Goal: Navigation & Orientation: Find specific page/section

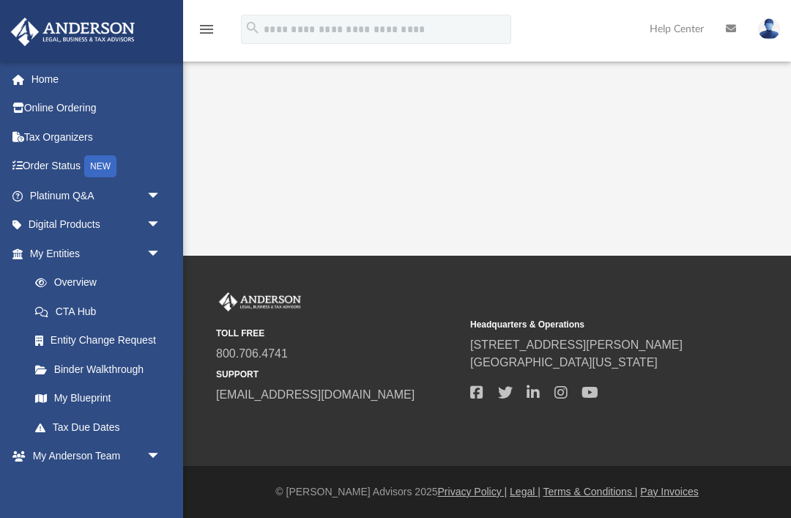
click at [155, 256] on span "arrow_drop_down" at bounding box center [161, 254] width 29 height 30
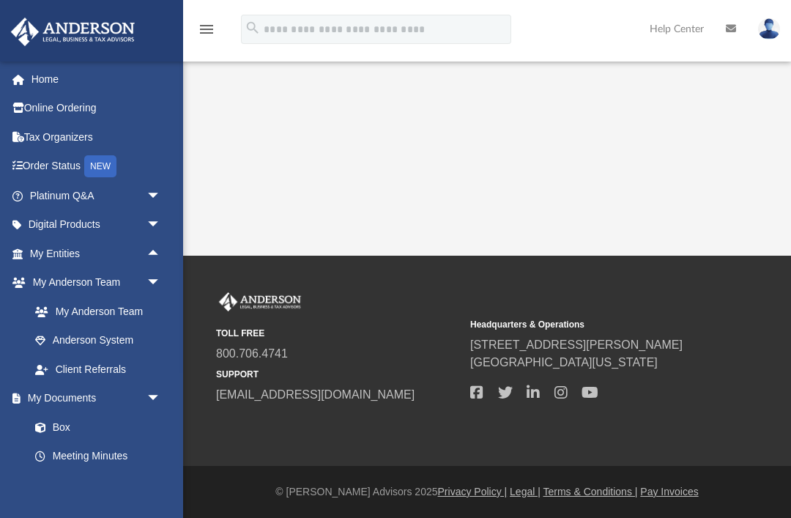
click at [127, 308] on link "My Anderson Team" at bounding box center [95, 311] width 148 height 29
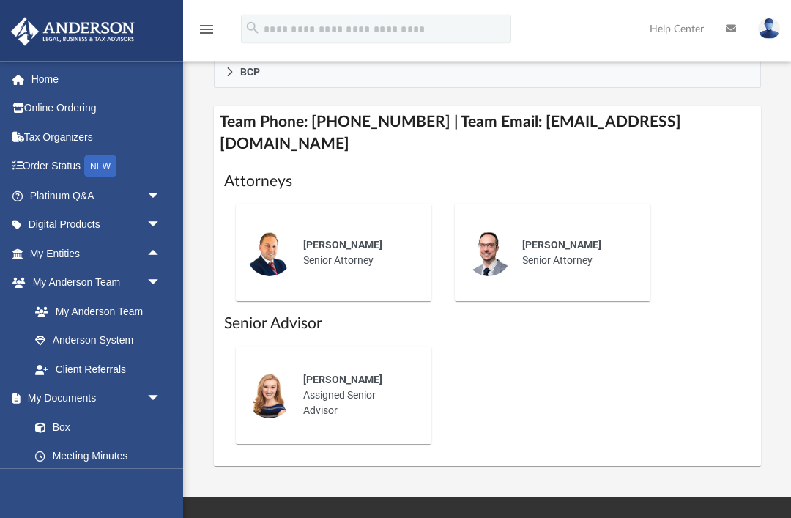
scroll to position [636, 0]
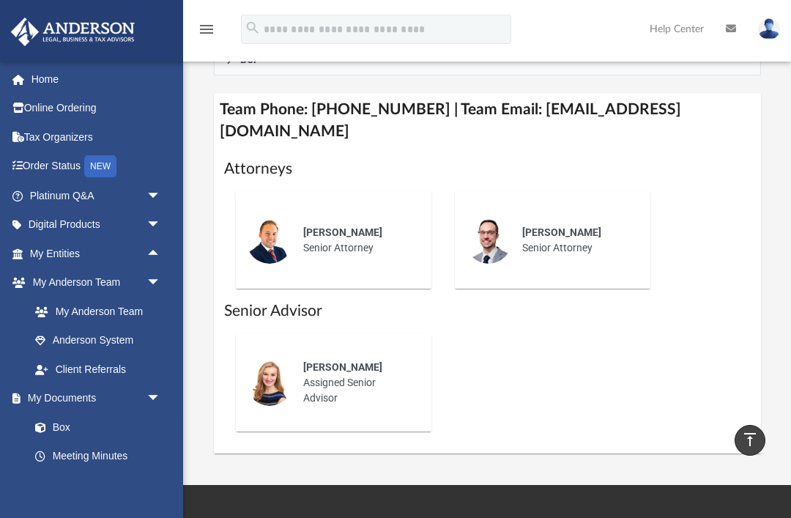
click at [341, 371] on div "[PERSON_NAME] Assigned Senior Advisor" at bounding box center [357, 382] width 128 height 67
click at [159, 251] on span "arrow_drop_up" at bounding box center [161, 254] width 29 height 30
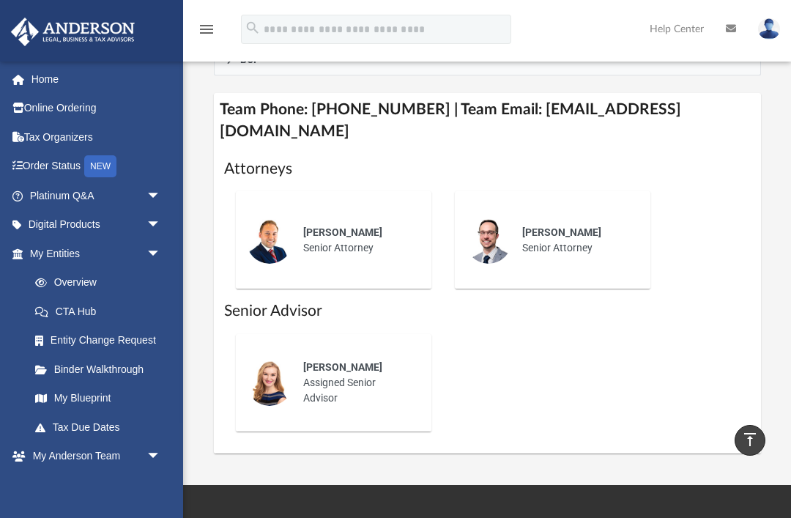
click at [89, 286] on link "Overview" at bounding box center [102, 282] width 163 height 29
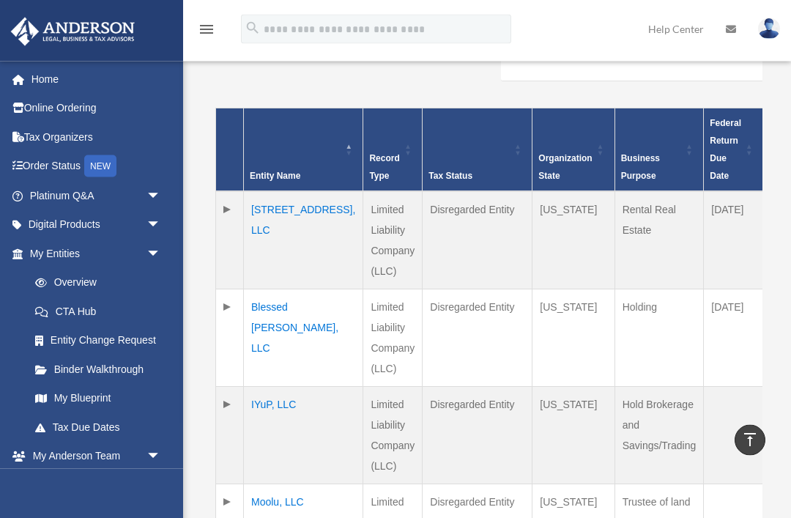
scroll to position [306, 0]
click at [278, 387] on td "IYuP, LLC" at bounding box center [303, 435] width 119 height 97
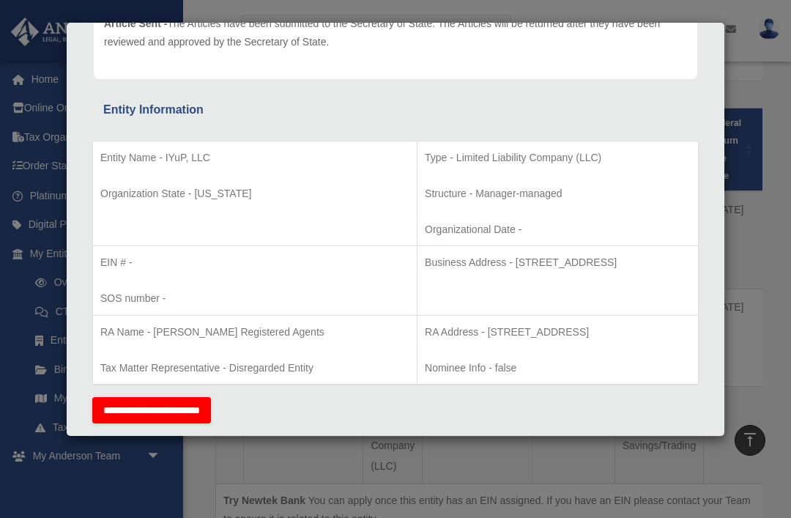
scroll to position [199, 0]
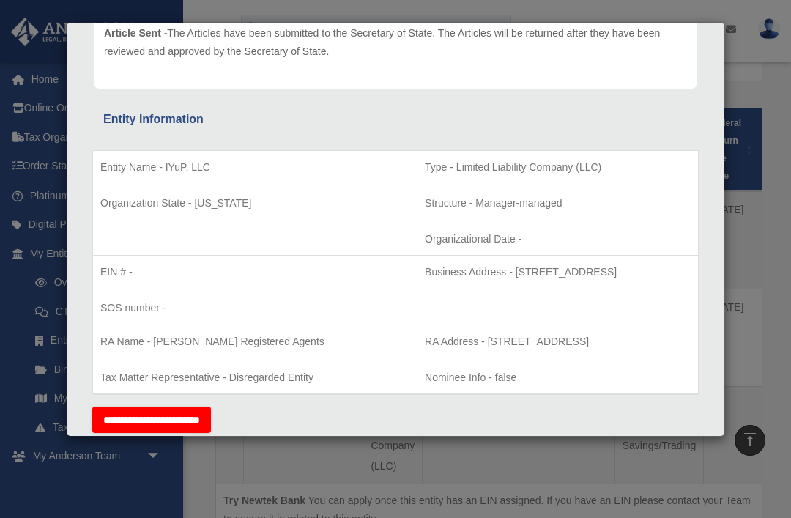
click at [753, 292] on div "Details × Articles Sent Organizational Date" at bounding box center [395, 259] width 791 height 518
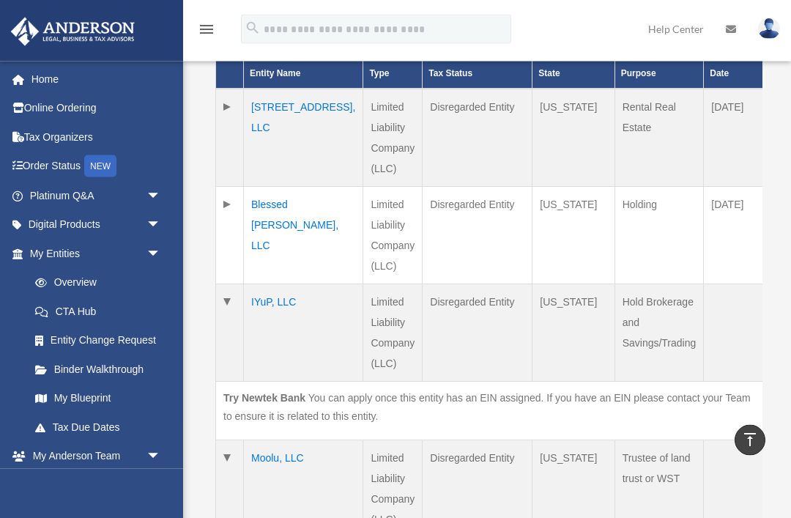
scroll to position [409, 0]
click at [286, 440] on td "Moolu, LLC" at bounding box center [303, 488] width 119 height 97
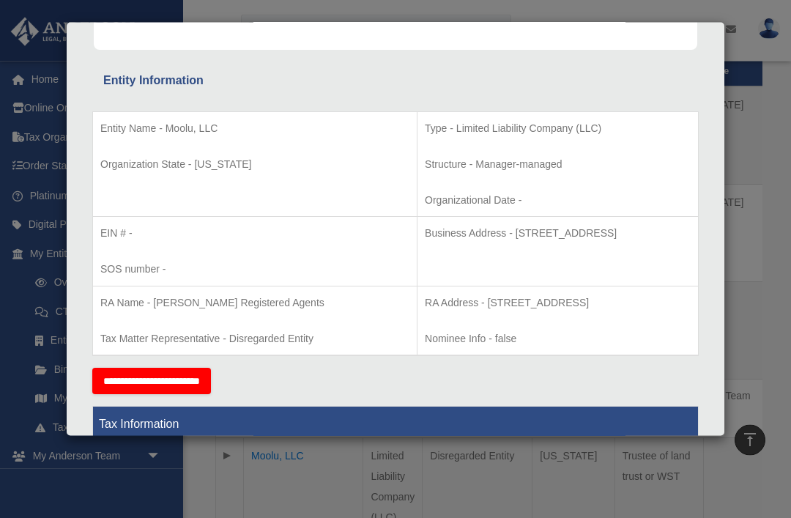
scroll to position [412, 0]
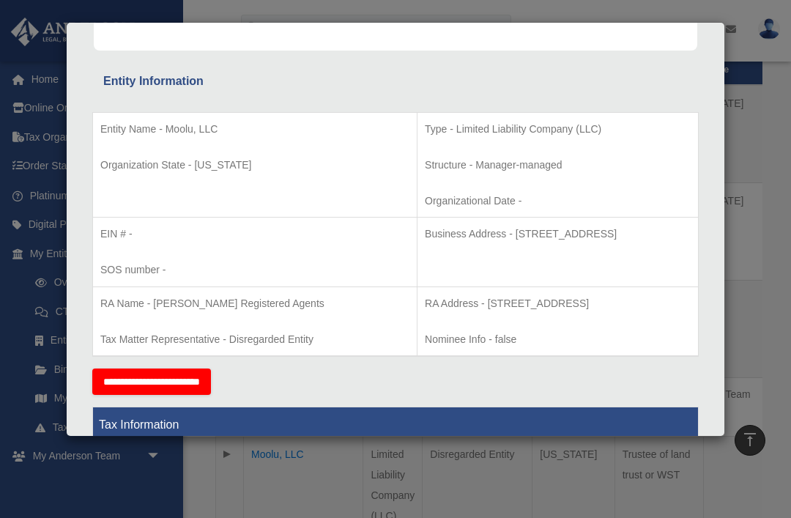
click at [382, 517] on div "Details × Articles Sent Organizational Date" at bounding box center [395, 259] width 791 height 518
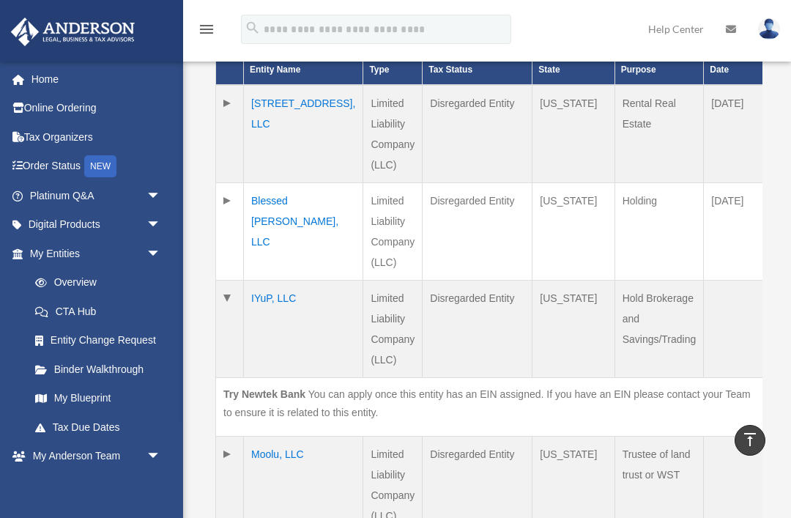
click at [224, 437] on td at bounding box center [230, 486] width 28 height 98
click at [226, 437] on td at bounding box center [230, 485] width 28 height 97
click at [218, 281] on td at bounding box center [230, 329] width 28 height 97
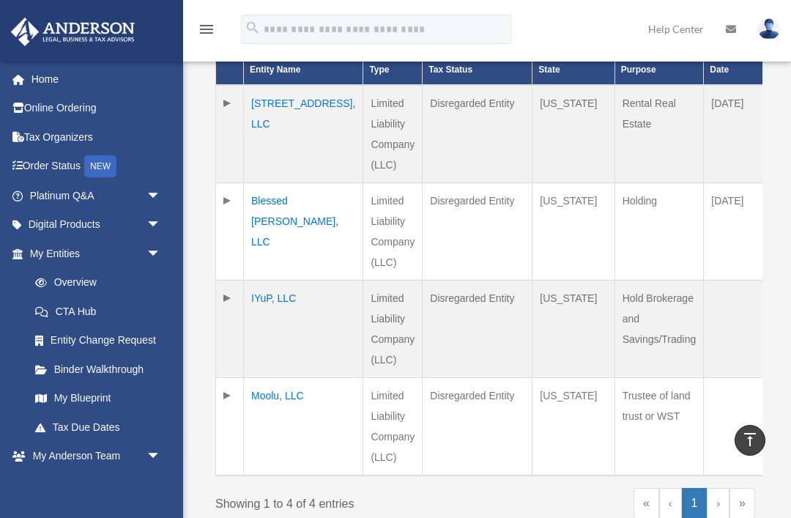
click at [97, 397] on link "My Blueprint" at bounding box center [98, 398] width 155 height 29
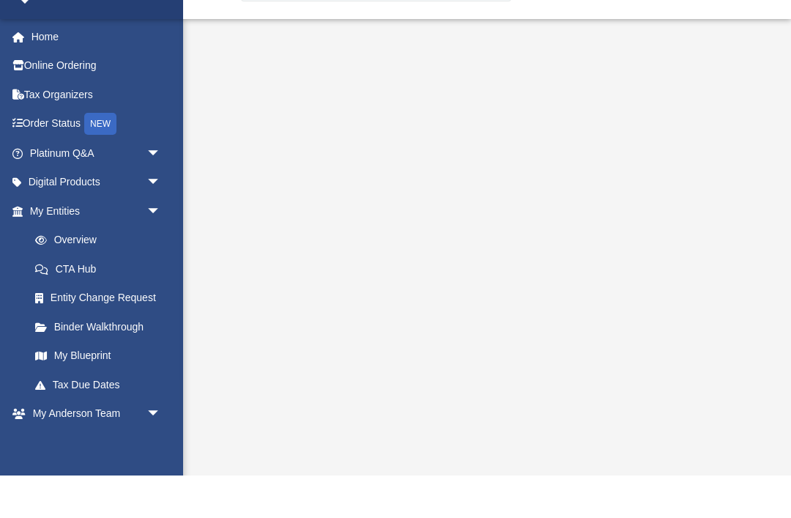
scroll to position [43, 0]
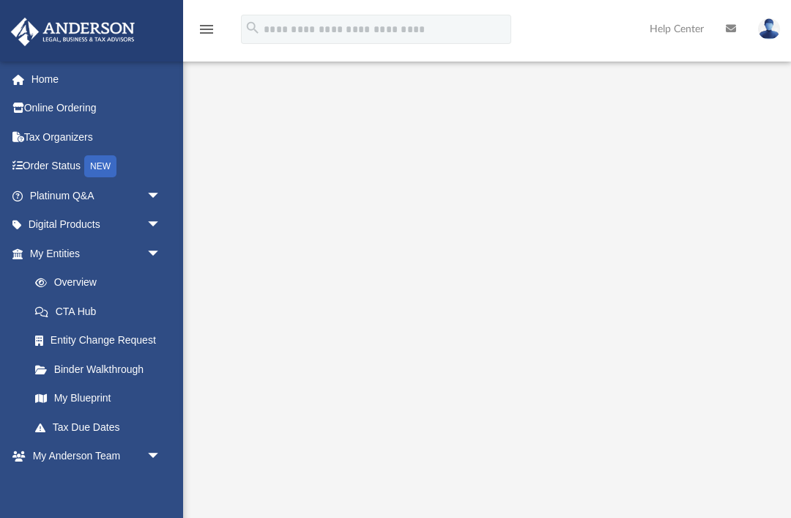
click at [97, 279] on link "Overview" at bounding box center [102, 282] width 163 height 29
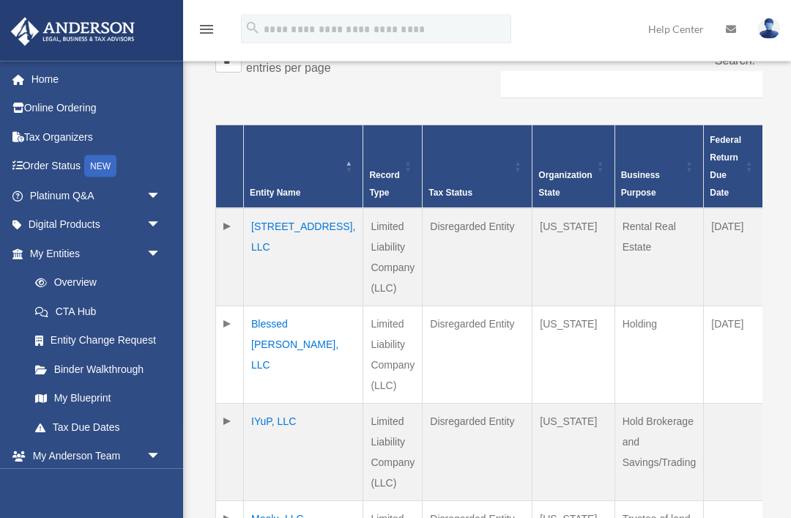
scroll to position [290, 0]
